Goal: Use online tool/utility: Utilize a website feature to perform a specific function

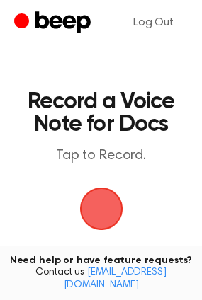
click at [110, 200] on span "button" at bounding box center [101, 209] width 40 height 40
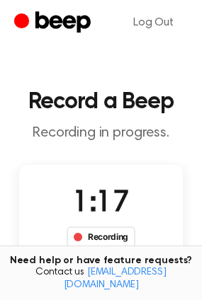
click at [112, 236] on div "Recording" at bounding box center [101, 236] width 69 height 21
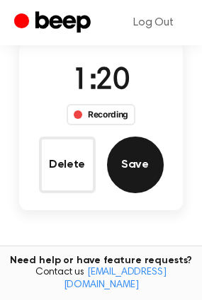
click at [134, 154] on button "Save" at bounding box center [135, 165] width 57 height 57
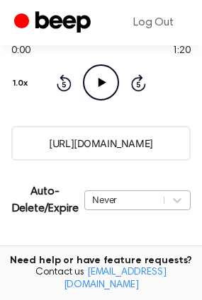
scroll to position [188, 0]
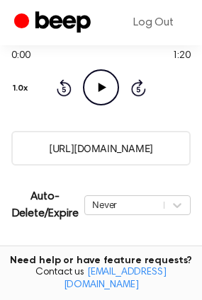
drag, startPoint x: 38, startPoint y: 146, endPoint x: 174, endPoint y: 150, distance: 136.6
click at [174, 150] on input "https://beep.audio/Yp7KHtK" at bounding box center [100, 148] width 179 height 35
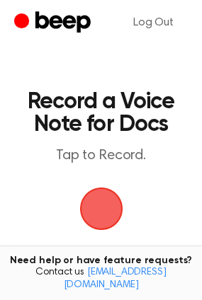
click at [115, 204] on span "button" at bounding box center [101, 209] width 40 height 40
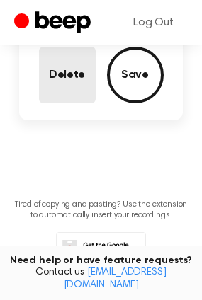
click at [69, 92] on button "Delete" at bounding box center [67, 75] width 57 height 57
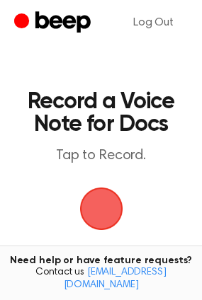
click at [109, 194] on span "button" at bounding box center [101, 209] width 40 height 40
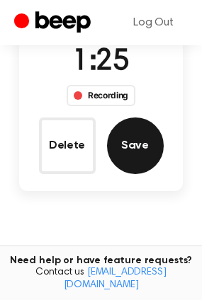
click at [119, 127] on button "Save" at bounding box center [135, 145] width 57 height 57
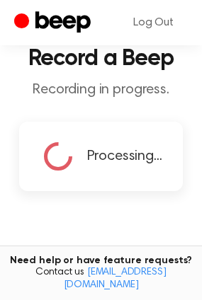
drag, startPoint x: 42, startPoint y: 110, endPoint x: 76, endPoint y: 109, distance: 34.0
click at [76, 108] on main "Record a Beep Recording in progress. Processing... Tired of copying and pasting…" at bounding box center [101, 169] width 202 height 425
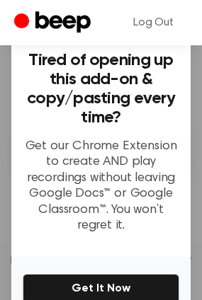
scroll to position [189, 0]
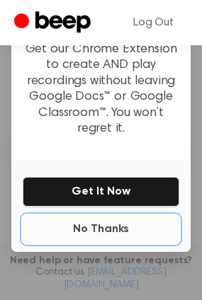
click at [92, 215] on button "No Thanks" at bounding box center [101, 229] width 156 height 28
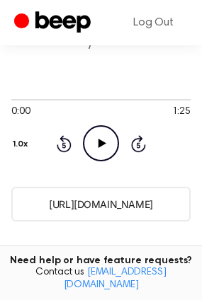
scroll to position [177, 0]
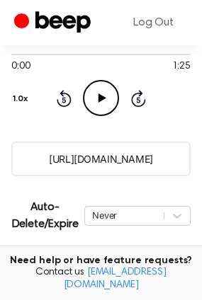
click at [101, 156] on input "[URL][DOMAIN_NAME]" at bounding box center [100, 159] width 179 height 35
